Goal: Task Accomplishment & Management: Complete application form

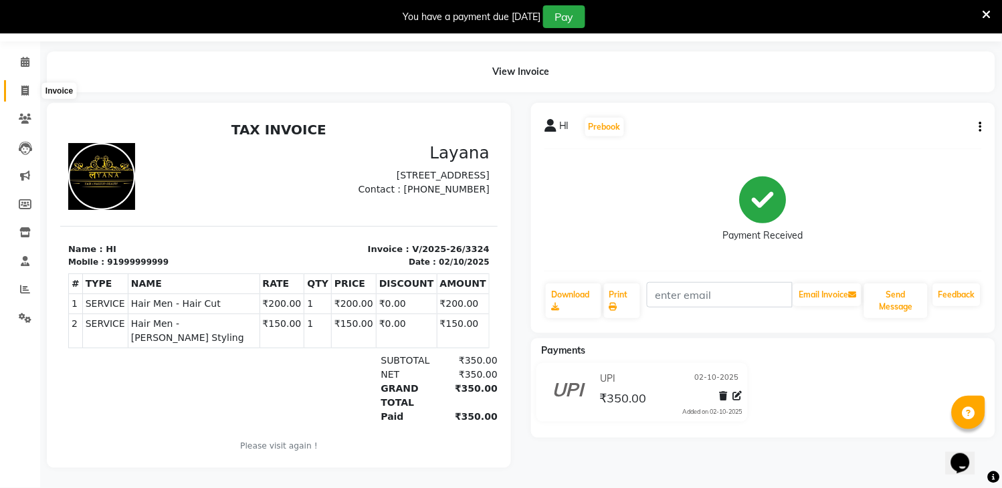
click at [29, 84] on span at bounding box center [24, 91] width 23 height 15
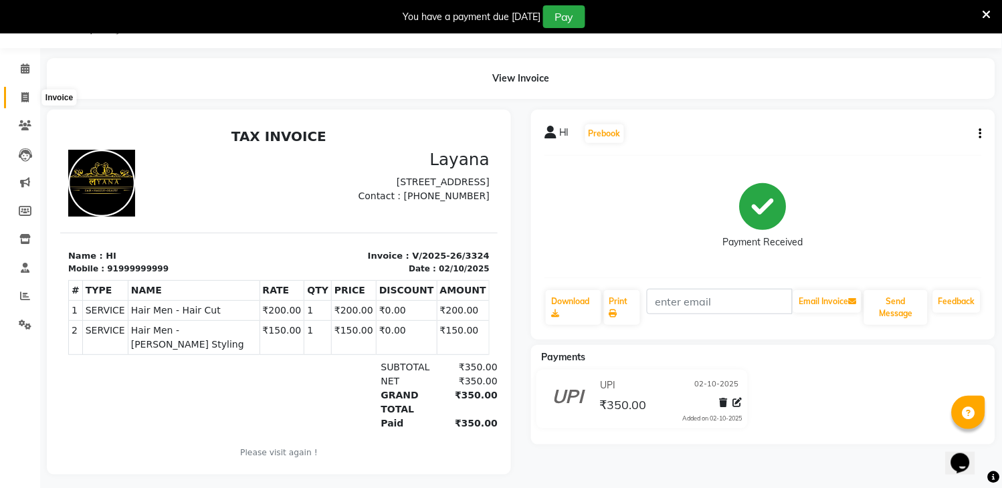
select select "service"
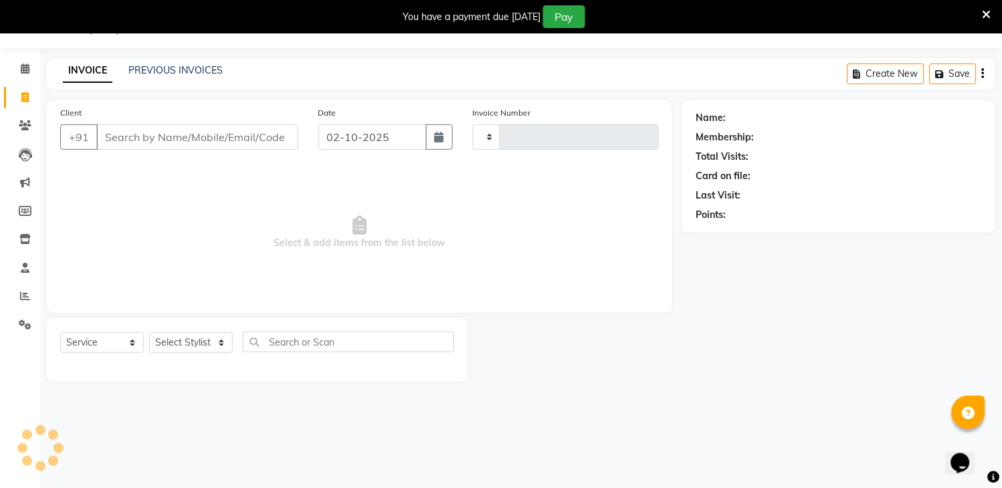
type input "3325"
select select "6973"
click at [139, 132] on input "Client" at bounding box center [197, 136] width 202 height 25
type input "7"
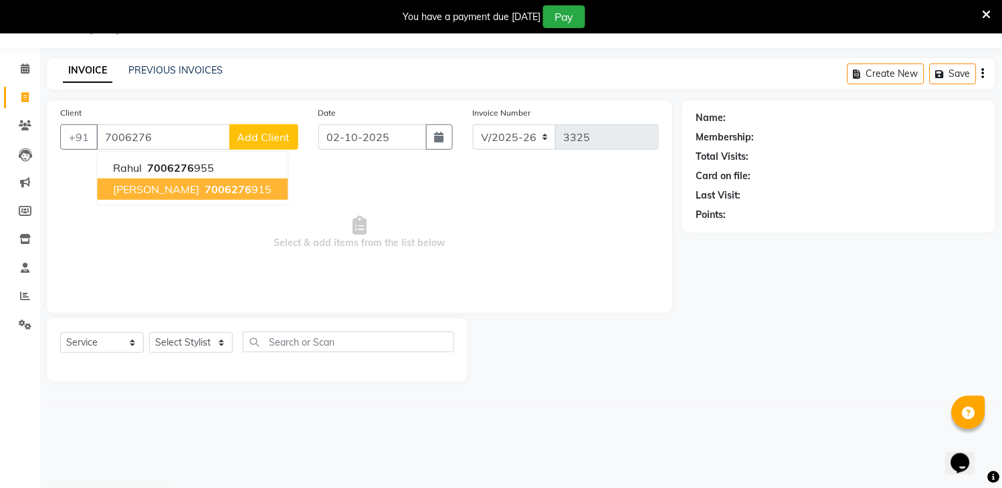
click at [205, 195] on span "7006276" at bounding box center [228, 189] width 47 height 13
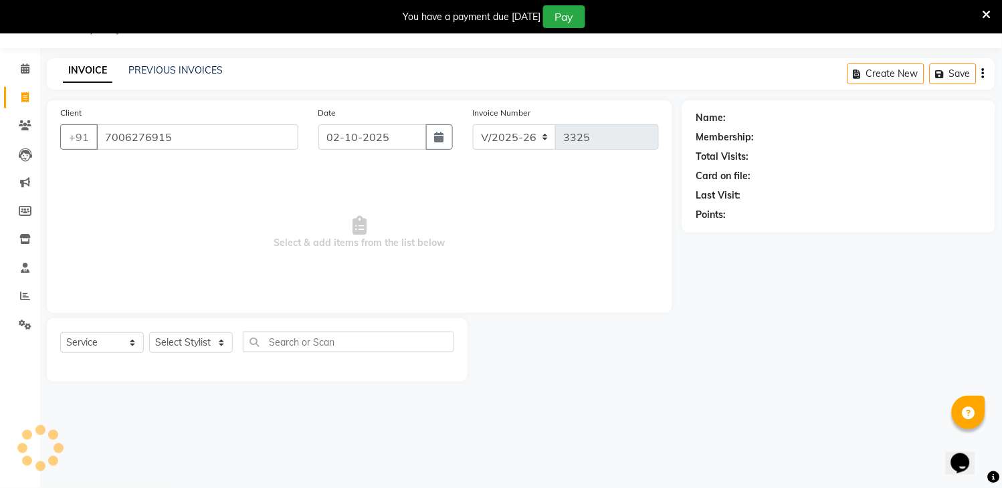
type input "7006276915"
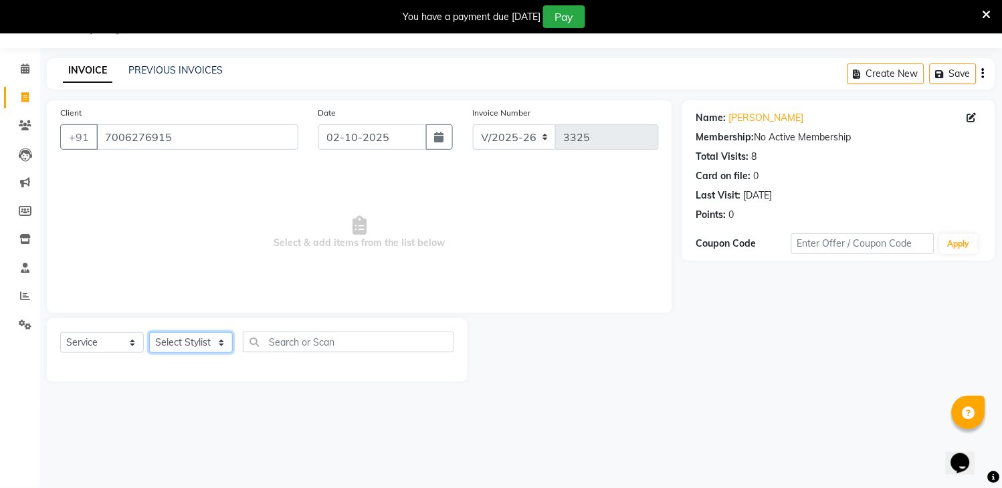
click at [195, 348] on select "Select Stylist [PERSON_NAME] [PERSON_NAME] kamal [DATE][PERSON_NAME] krishna [P…" at bounding box center [191, 342] width 84 height 21
select select "85237"
click at [149, 333] on select "Select Stylist [PERSON_NAME] [PERSON_NAME] kamal [DATE][PERSON_NAME] krishna [P…" at bounding box center [191, 342] width 84 height 21
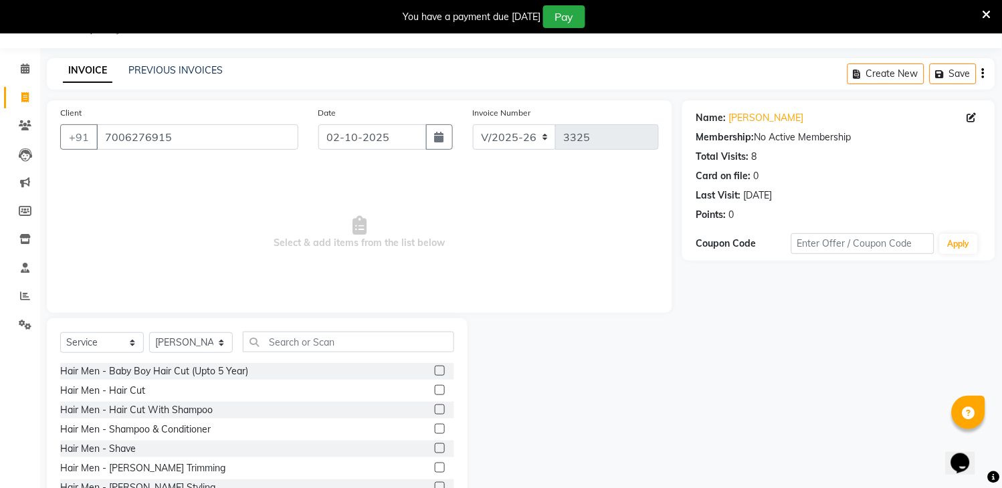
click at [435, 390] on label at bounding box center [440, 390] width 10 height 10
click at [435, 390] on input "checkbox" at bounding box center [439, 391] width 9 height 9
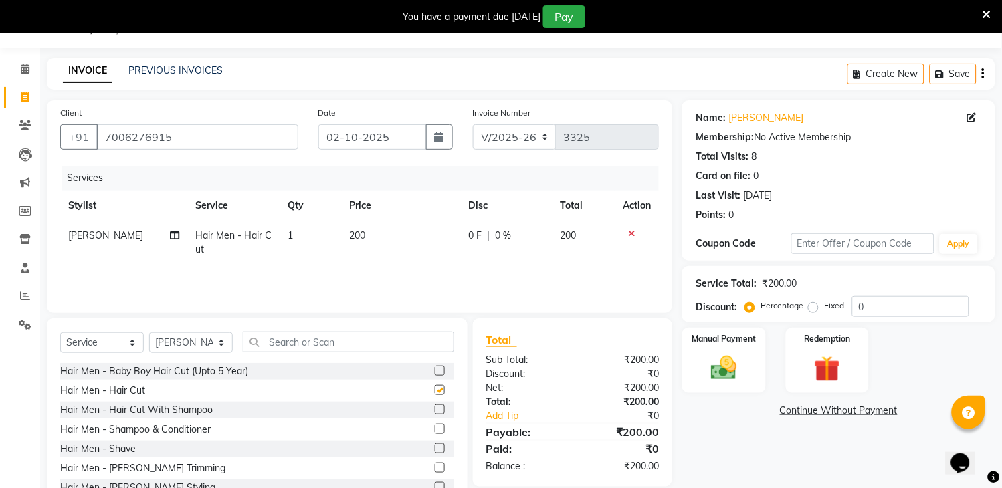
checkbox input "false"
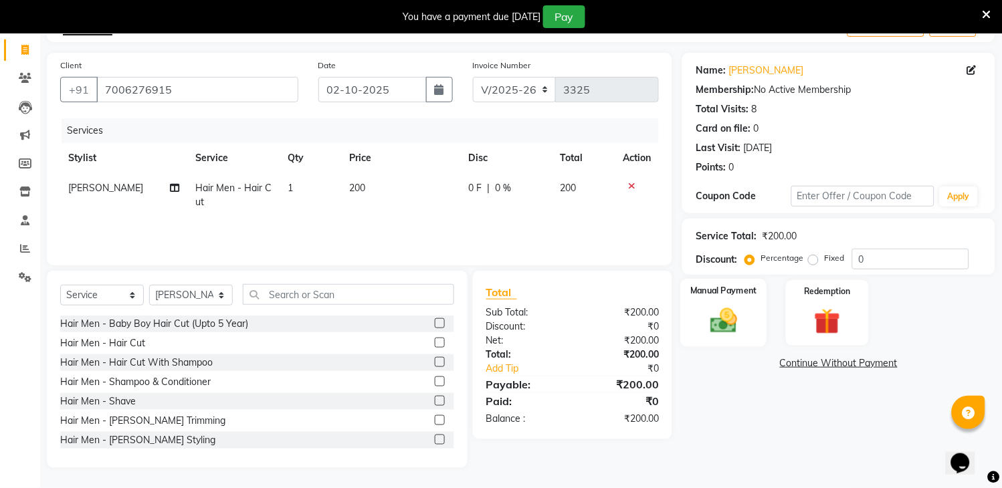
click at [733, 313] on img at bounding box center [724, 321] width 44 height 31
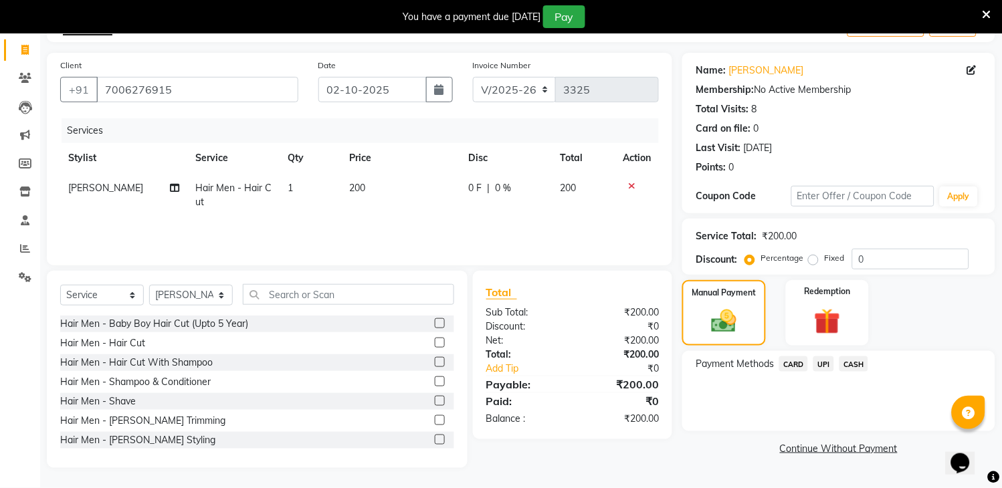
click at [820, 361] on span "UPI" at bounding box center [823, 364] width 21 height 15
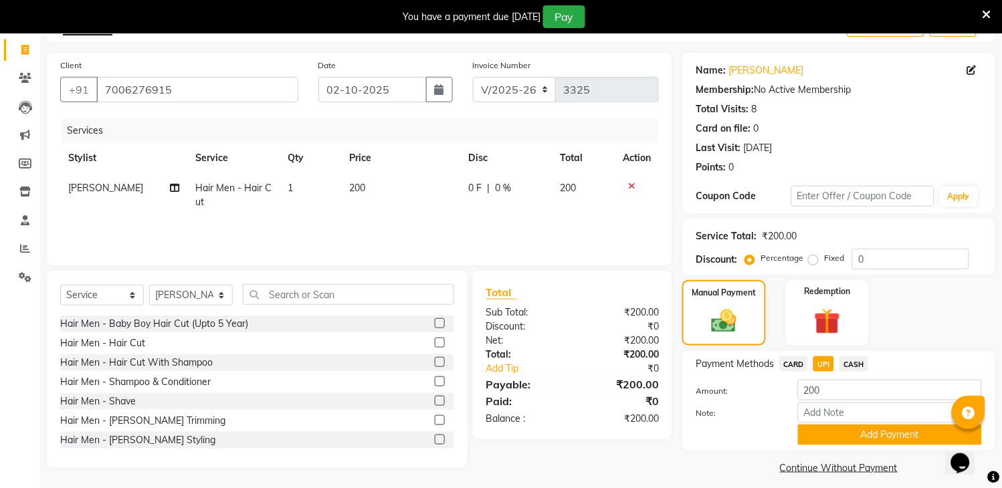
scroll to position [91, 0]
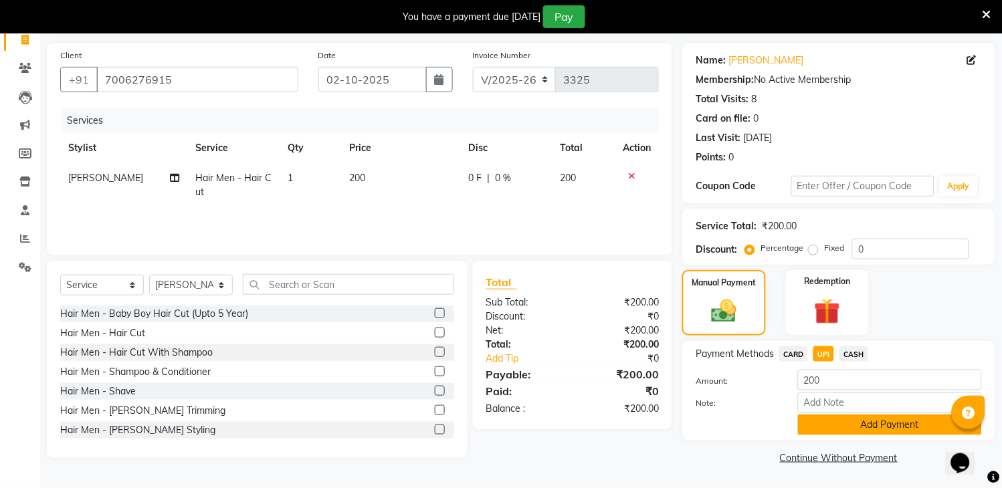
click at [878, 417] on button "Add Payment" at bounding box center [890, 425] width 184 height 21
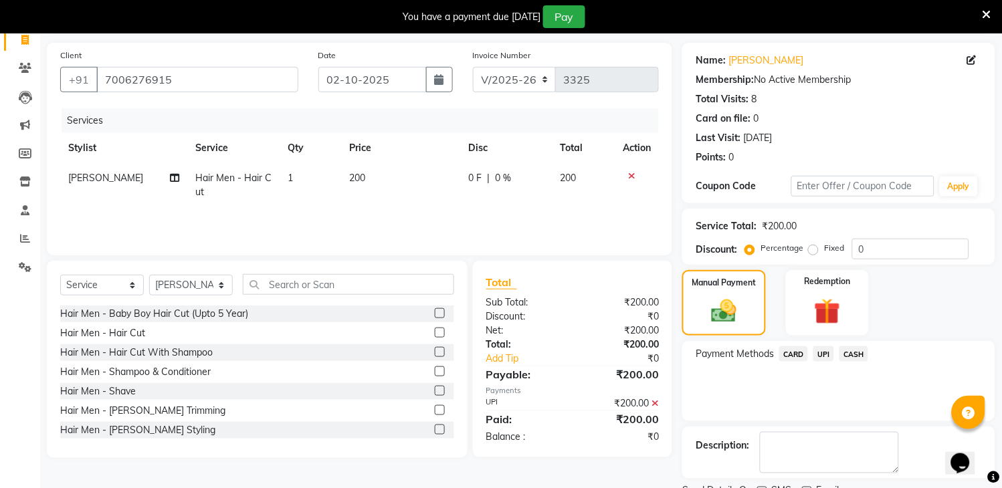
scroll to position [147, 0]
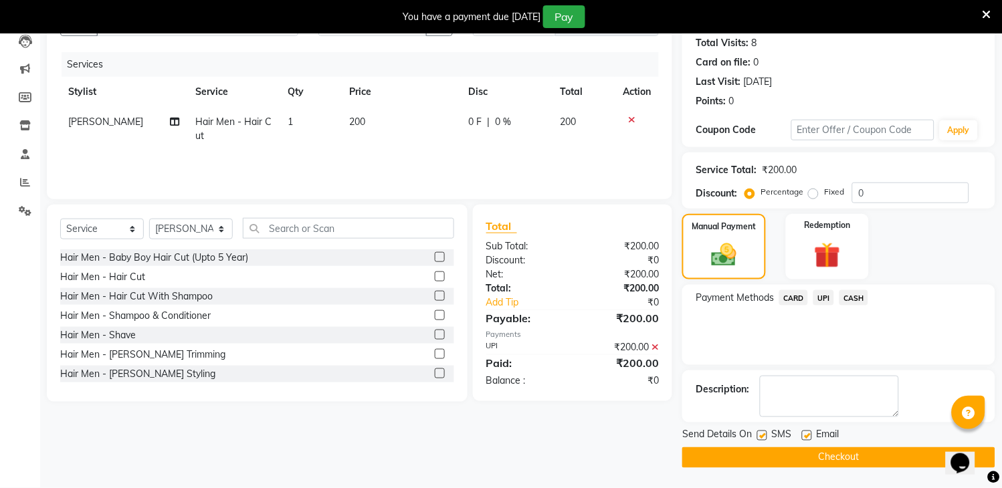
click at [761, 434] on label at bounding box center [762, 436] width 10 height 10
click at [761, 434] on input "checkbox" at bounding box center [761, 436] width 9 height 9
checkbox input "false"
click at [767, 456] on button "Checkout" at bounding box center [838, 458] width 313 height 21
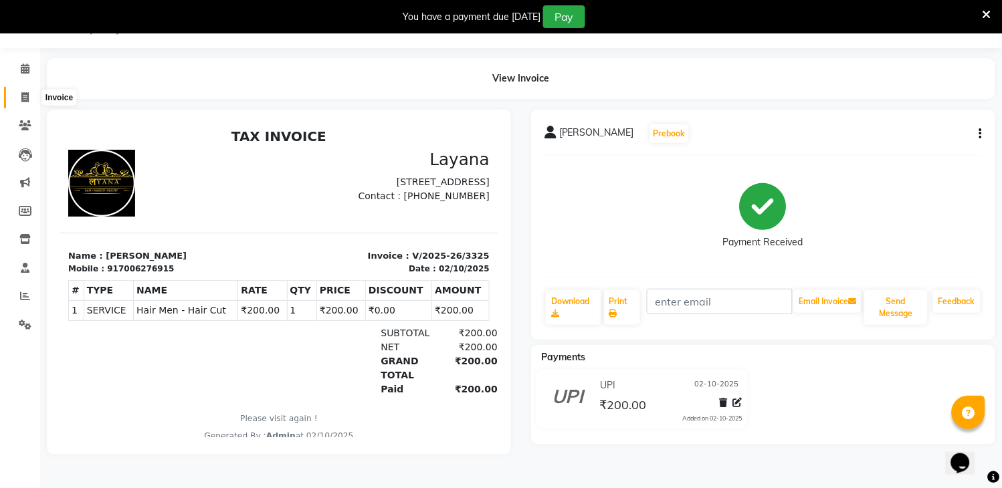
click at [25, 97] on icon at bounding box center [24, 97] width 7 height 10
select select "service"
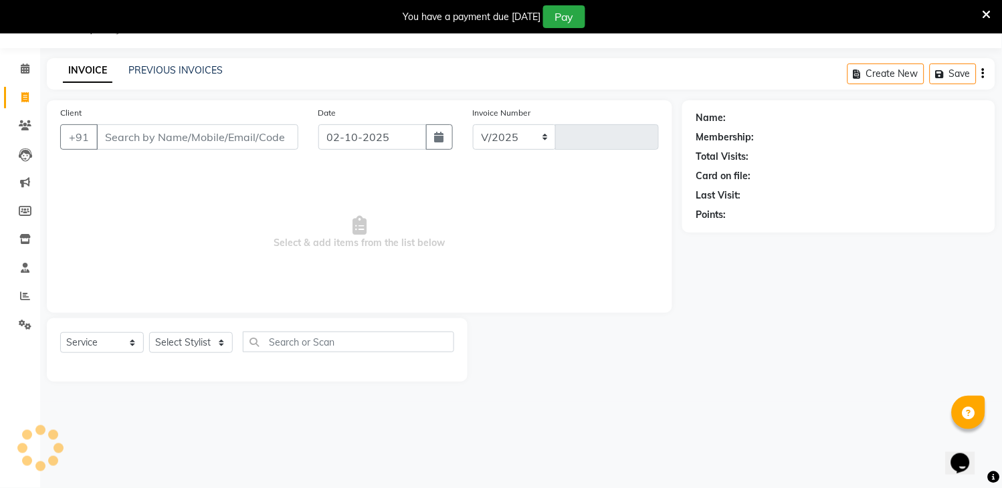
select select "6973"
type input "3326"
click at [163, 138] on input "Client" at bounding box center [197, 136] width 202 height 25
type input "81261335752"
click at [252, 138] on span "Add Client" at bounding box center [263, 136] width 53 height 13
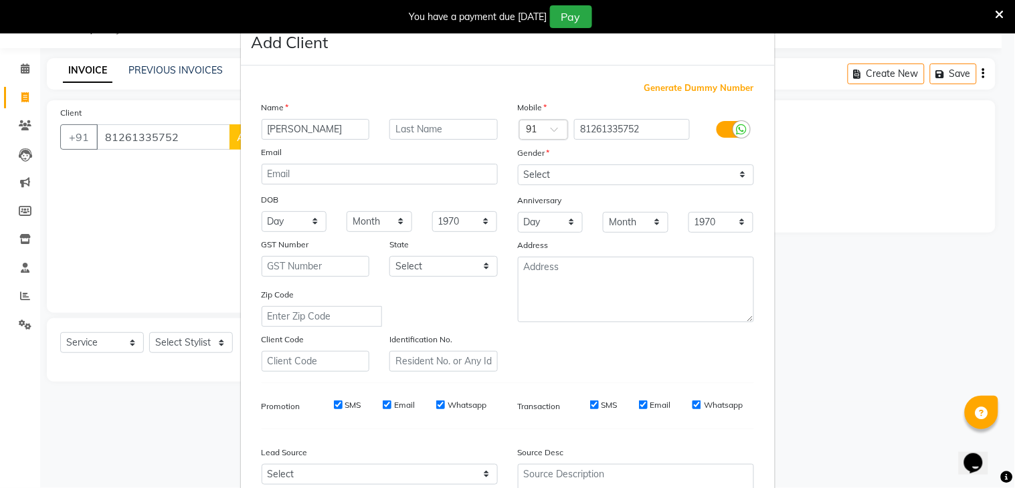
type input "[PERSON_NAME]"
click at [652, 181] on select "Select [DEMOGRAPHIC_DATA] [DEMOGRAPHIC_DATA] Other Prefer Not To Say" at bounding box center [636, 175] width 236 height 21
select select "[DEMOGRAPHIC_DATA]"
click at [518, 165] on select "Select [DEMOGRAPHIC_DATA] [DEMOGRAPHIC_DATA] Other Prefer Not To Say" at bounding box center [636, 175] width 236 height 21
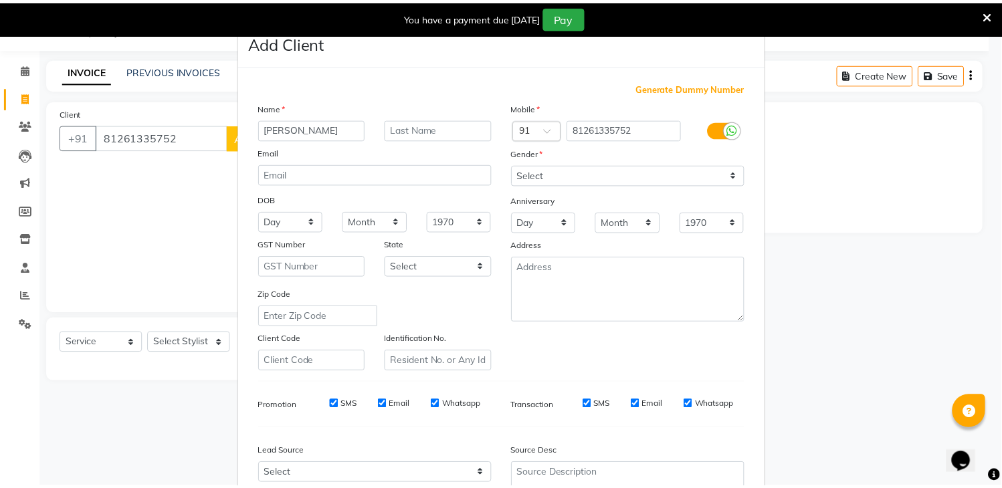
scroll to position [130, 0]
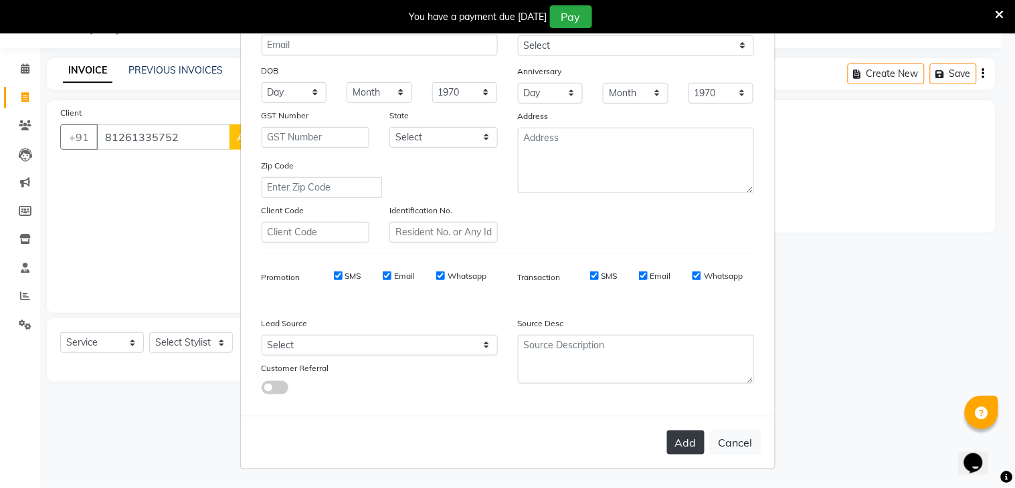
click at [681, 438] on button "Add" at bounding box center [685, 443] width 37 height 24
select select
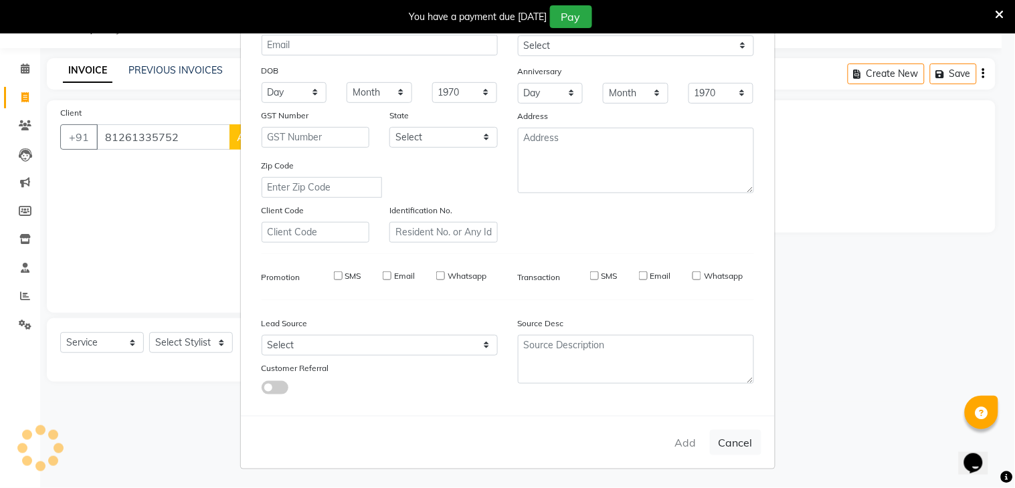
select select
checkbox input "false"
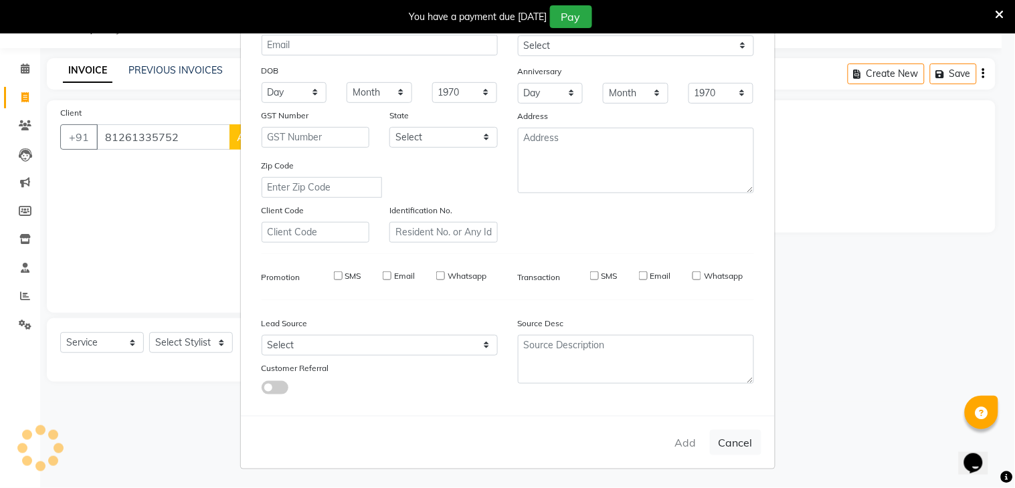
checkbox input "false"
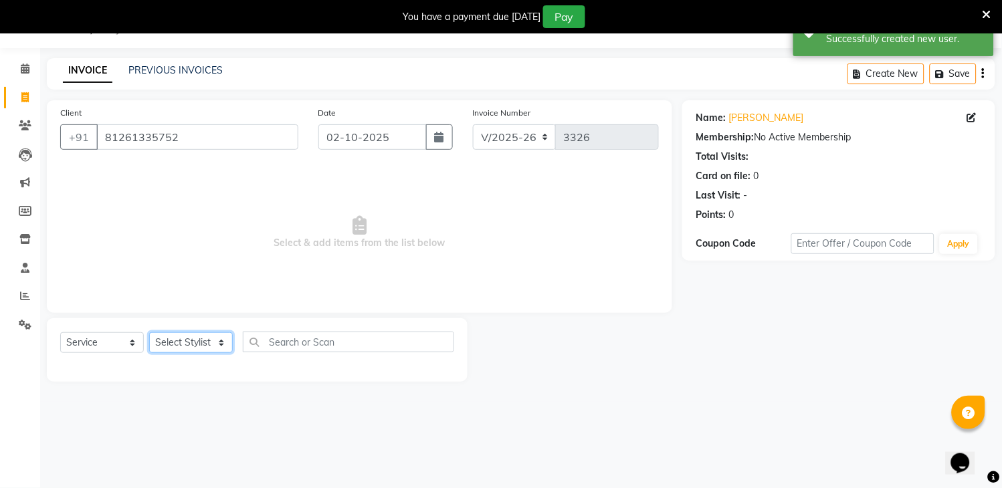
click at [215, 338] on select "Select Stylist [PERSON_NAME] [PERSON_NAME] kamal [DATE][PERSON_NAME] krishna [P…" at bounding box center [191, 342] width 84 height 21
select select "70193"
click at [149, 333] on select "Select Stylist [PERSON_NAME] [PERSON_NAME] kamal [DATE][PERSON_NAME] krishna [P…" at bounding box center [191, 342] width 84 height 21
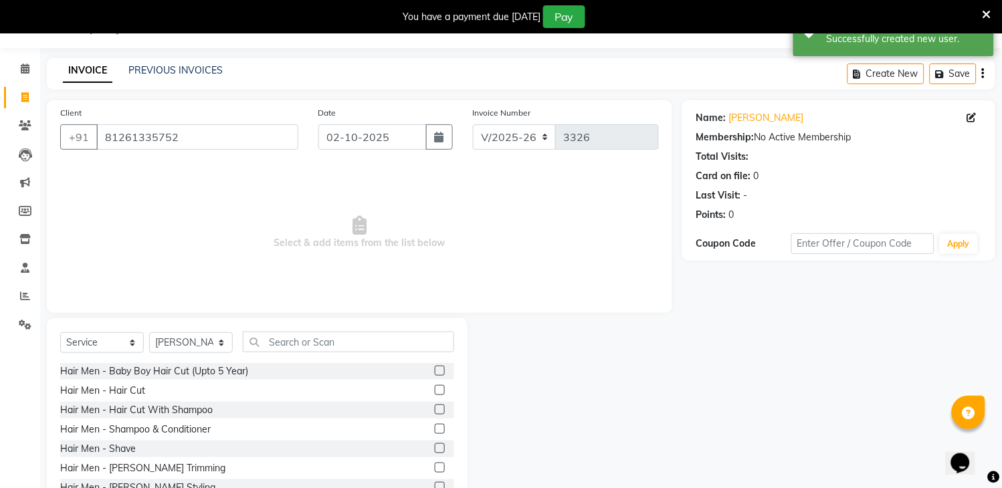
click at [341, 326] on div "Select Service Product Membership Package Voucher Prepaid Gift Card Select Styl…" at bounding box center [257, 416] width 421 height 197
click at [339, 343] on input "text" at bounding box center [348, 342] width 211 height 21
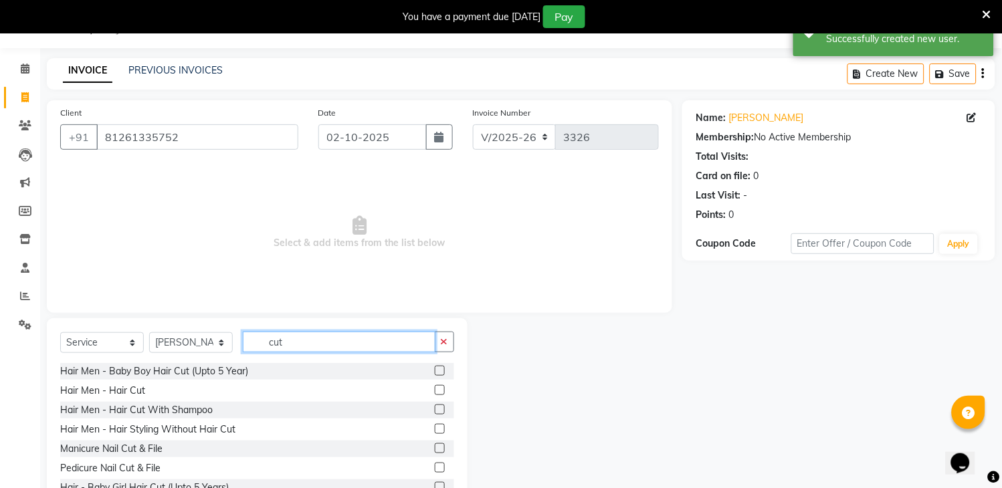
scroll to position [41, 0]
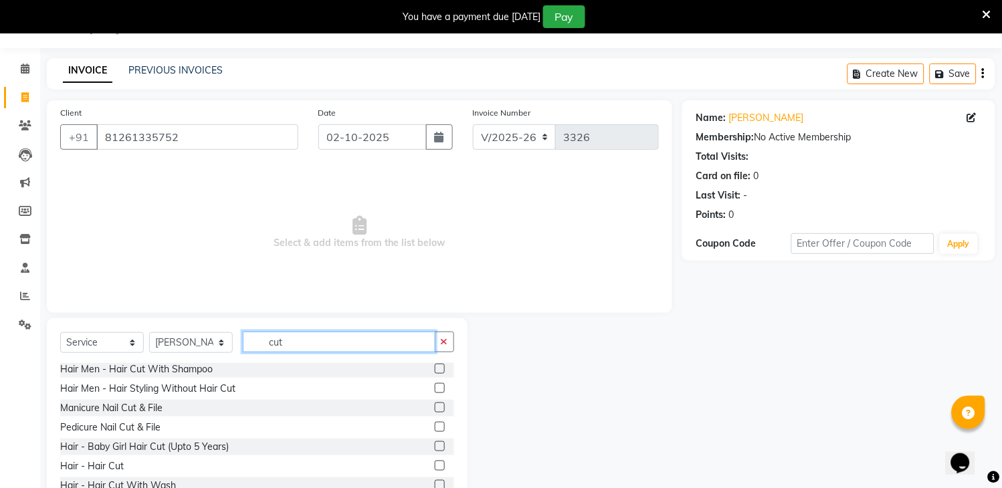
type input "cut"
click at [435, 486] on label at bounding box center [440, 485] width 10 height 10
click at [435, 486] on input "checkbox" at bounding box center [439, 486] width 9 height 9
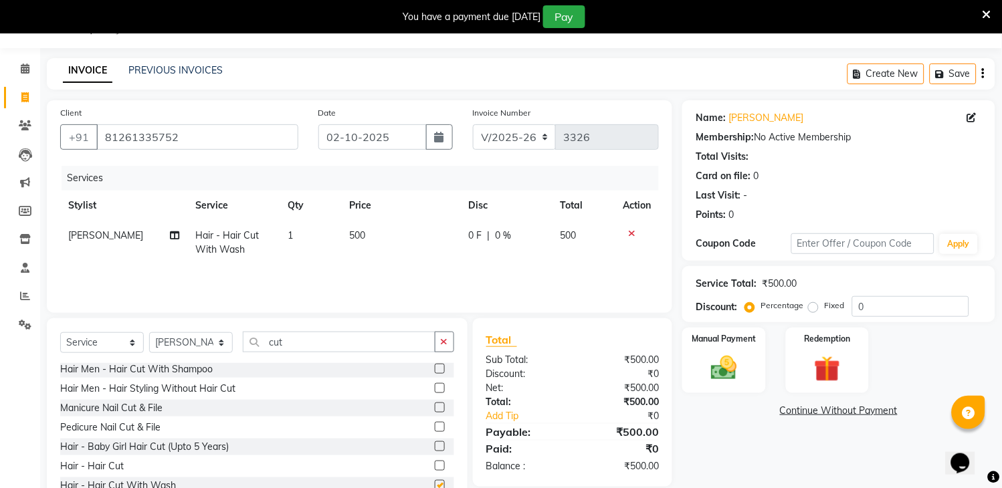
checkbox input "false"
drag, startPoint x: 446, startPoint y: 330, endPoint x: 442, endPoint y: 343, distance: 12.7
click at [442, 343] on div "Select Service Product Membership Package Voucher Prepaid Gift Card Select Styl…" at bounding box center [257, 416] width 421 height 197
click at [442, 343] on icon "button" at bounding box center [444, 341] width 7 height 9
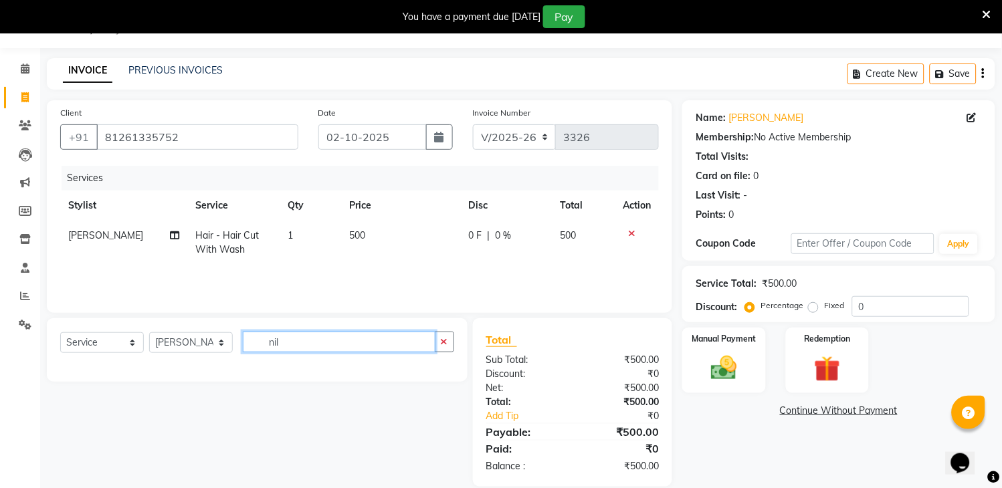
scroll to position [0, 0]
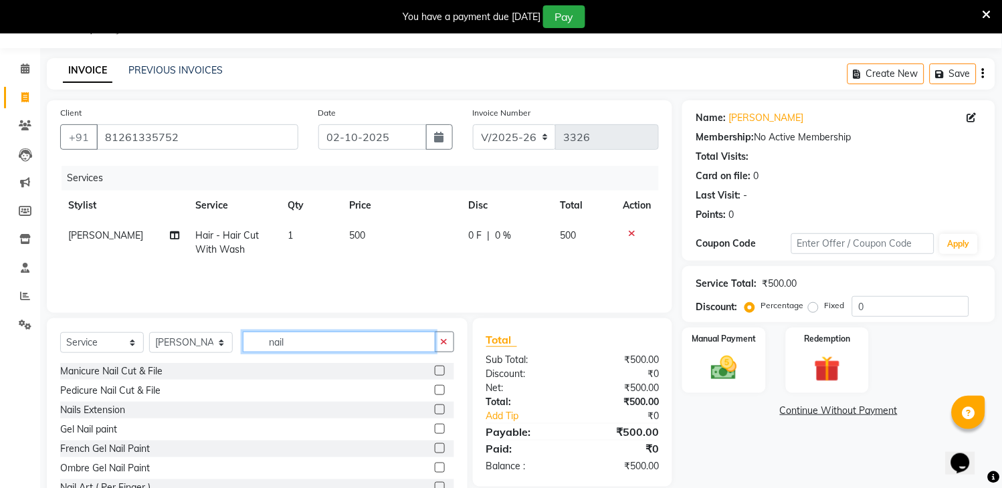
type input "nail"
click at [435, 372] on label at bounding box center [440, 371] width 10 height 10
click at [435, 372] on input "checkbox" at bounding box center [439, 371] width 9 height 9
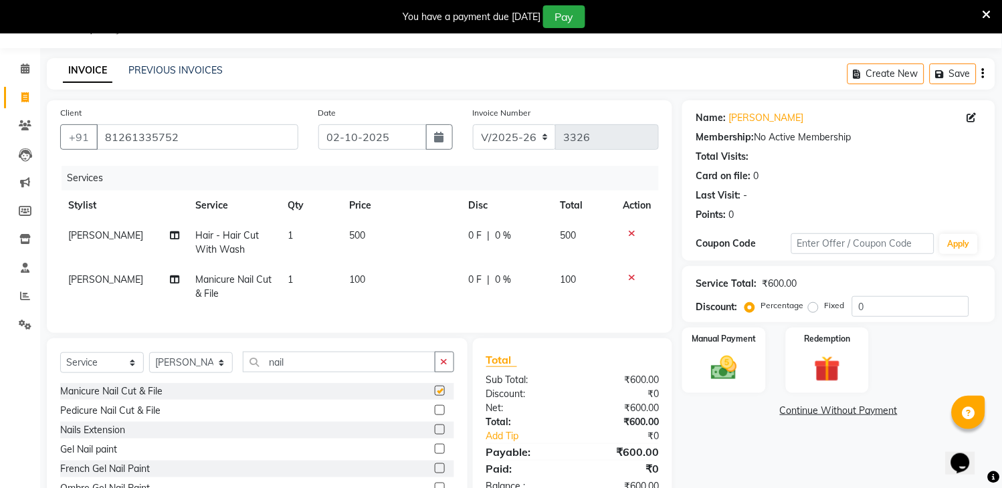
checkbox input "false"
click at [76, 274] on span "[PERSON_NAME]" at bounding box center [105, 280] width 75 height 12
select select "70193"
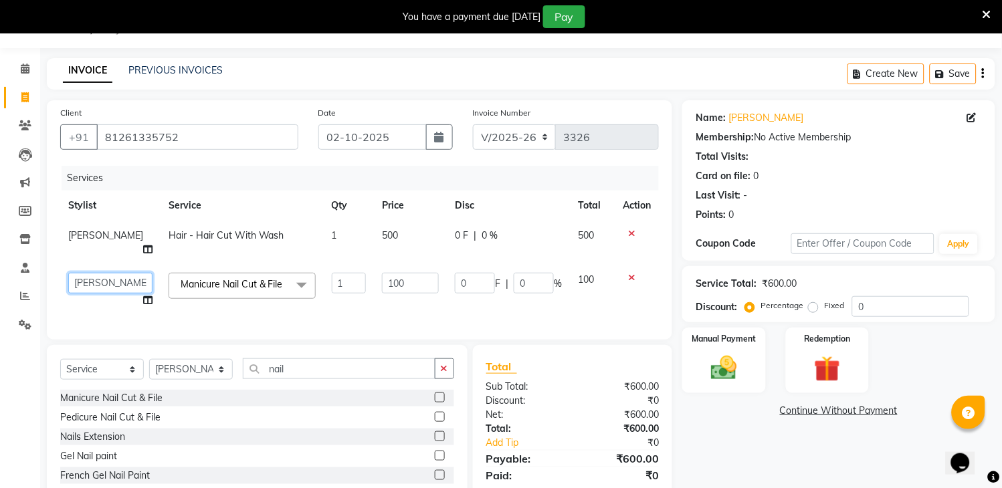
click at [96, 273] on select "[PERSON_NAME] [PERSON_NAME] kamal [DATE][PERSON_NAME] krishna [PERSON_NAME] [PE…" at bounding box center [110, 283] width 84 height 21
select select "57647"
click at [735, 366] on img at bounding box center [724, 368] width 44 height 31
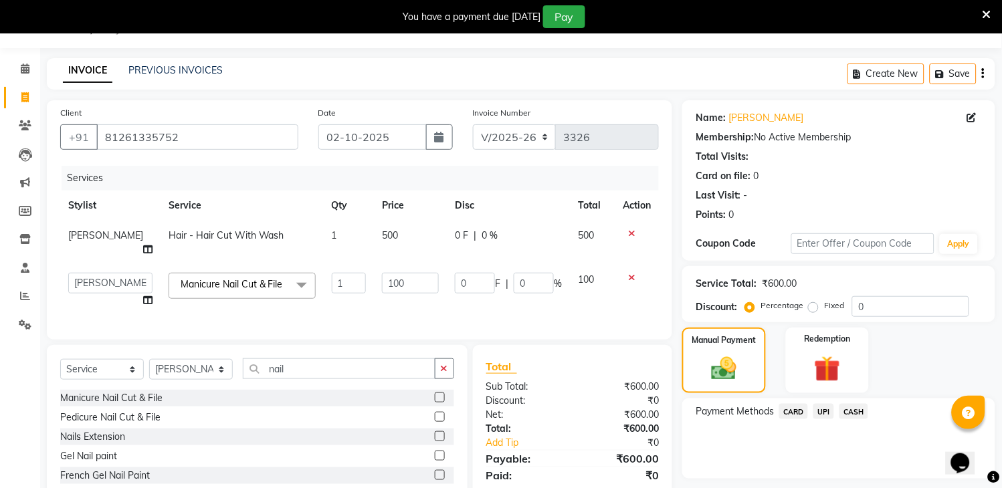
click at [814, 413] on span "UPI" at bounding box center [823, 411] width 21 height 15
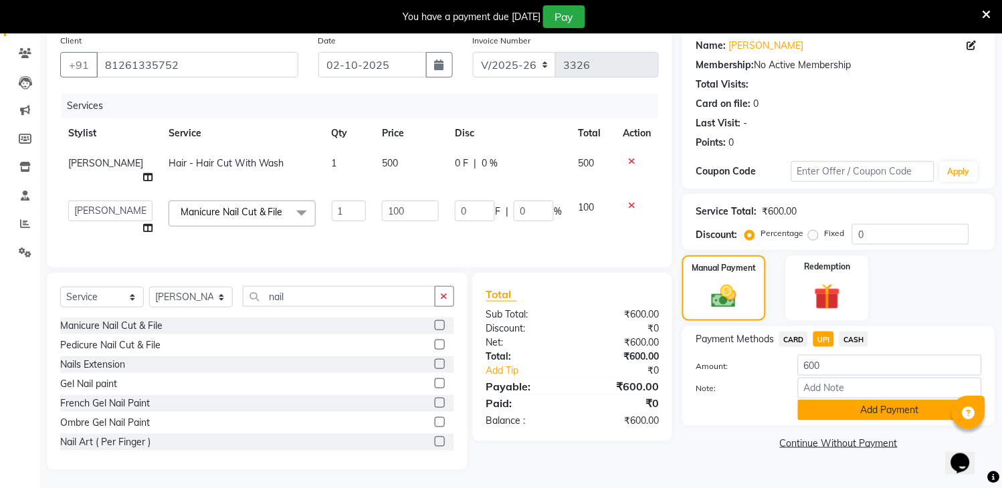
click at [881, 413] on button "Add Payment" at bounding box center [890, 410] width 184 height 21
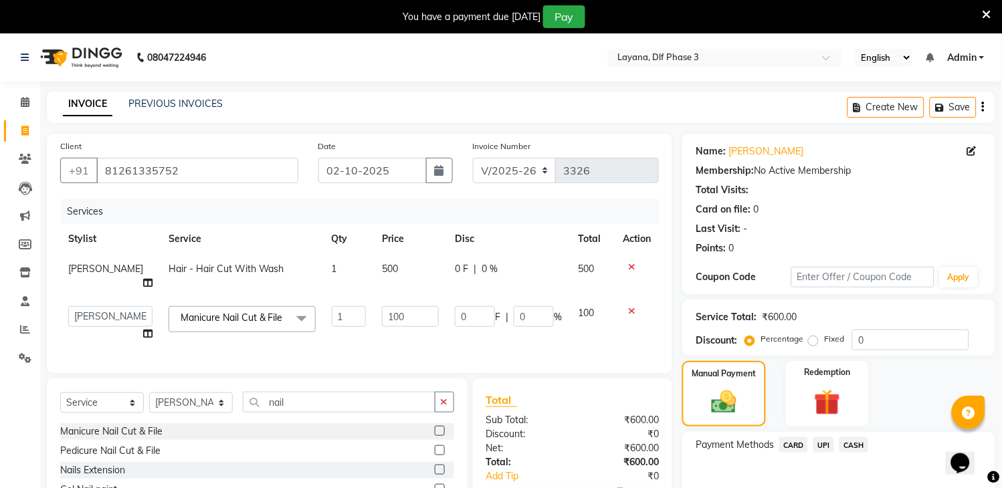
scroll to position [147, 0]
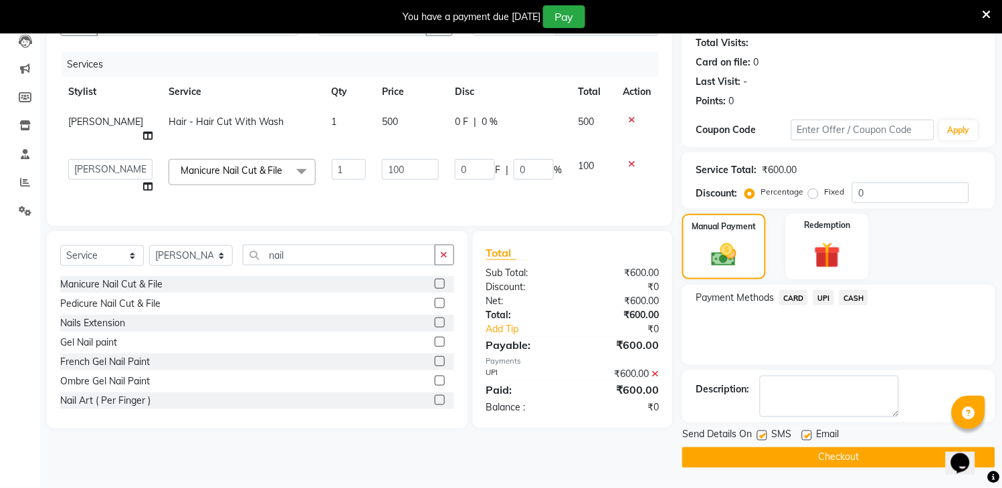
click at [793, 457] on button "Checkout" at bounding box center [838, 458] width 313 height 21
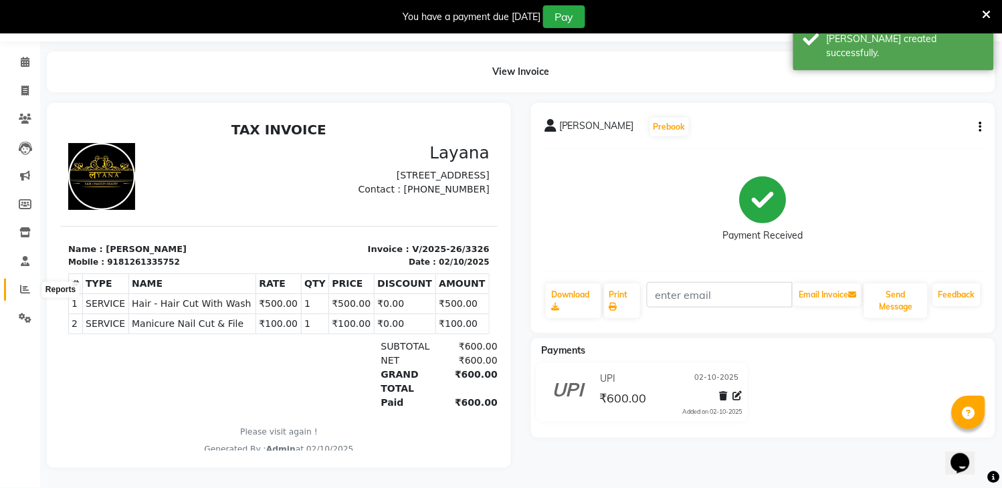
click at [18, 282] on span at bounding box center [24, 289] width 23 height 15
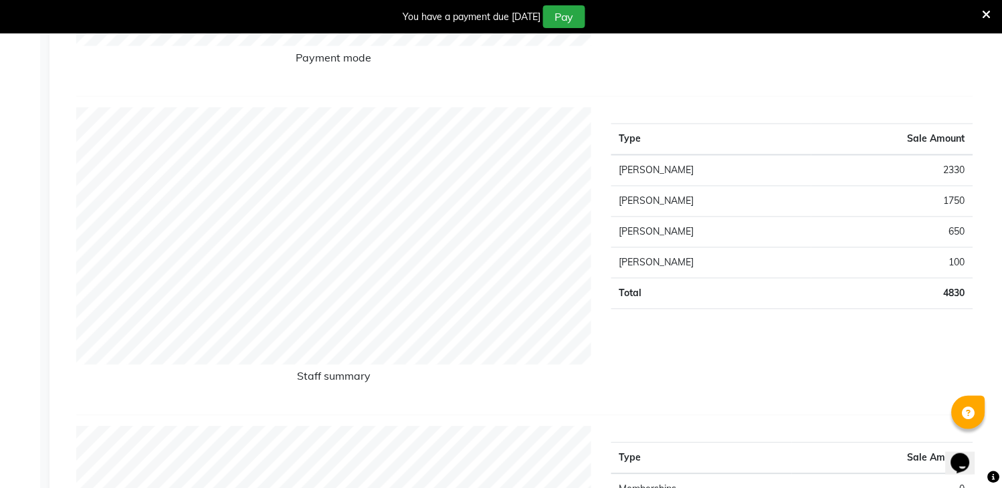
scroll to position [52, 0]
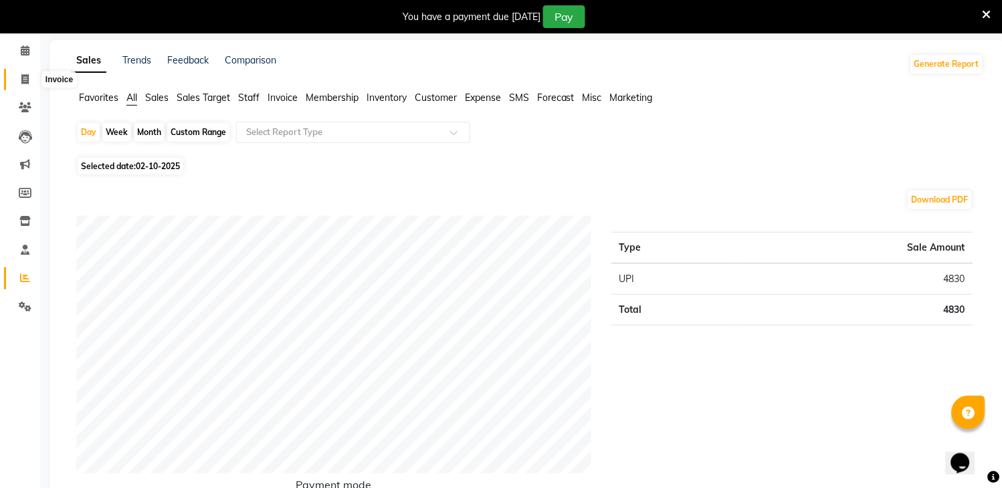
click at [25, 78] on icon at bounding box center [24, 79] width 7 height 10
select select "service"
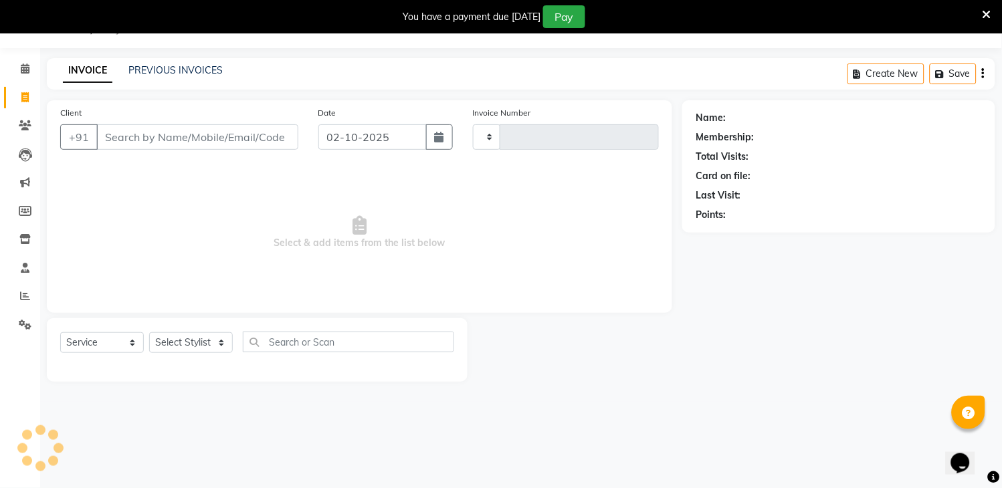
scroll to position [33, 0]
type input "3327"
select select "6973"
